Goal: Check status: Check status

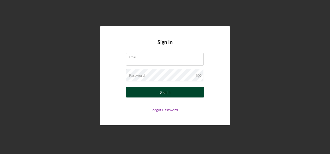
type input "[DOMAIN_NAME][EMAIL_ADDRESS][DOMAIN_NAME]"
click at [172, 94] on button "Sign In" at bounding box center [165, 92] width 78 height 10
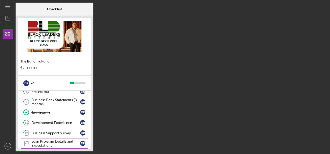
scroll to position [99, 0]
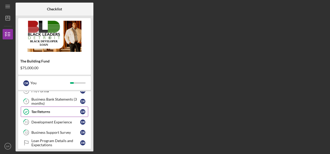
click at [69, 107] on link "Tax Returns Tax Returns D R" at bounding box center [54, 112] width 67 height 10
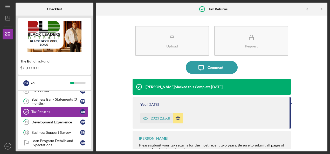
click at [160, 118] on div "2023 (1).pdf" at bounding box center [160, 118] width 19 height 4
